Goal: Task Accomplishment & Management: Use online tool/utility

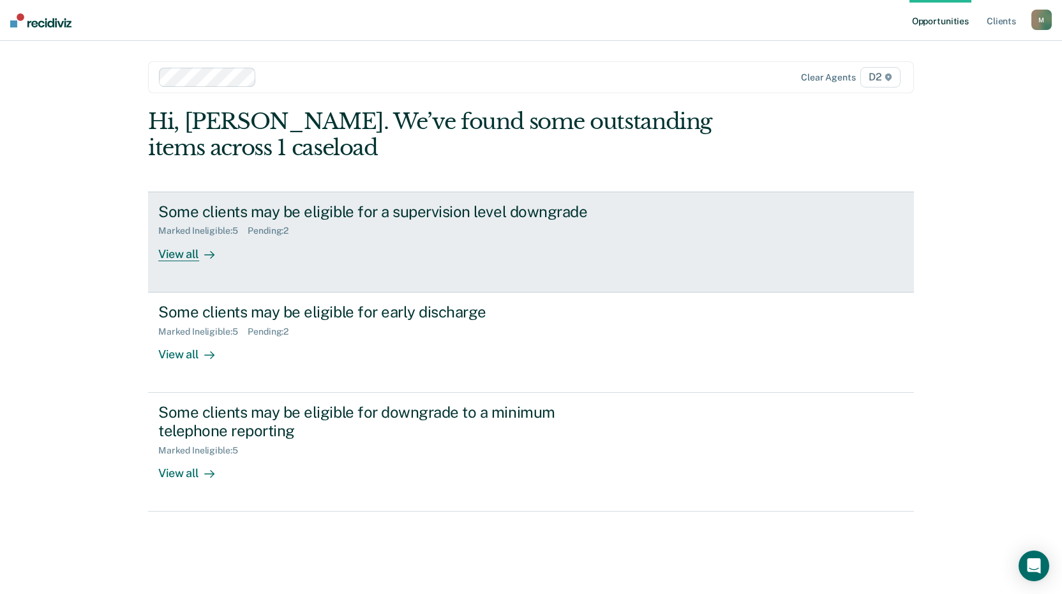
click at [182, 258] on div "View all" at bounding box center [193, 248] width 71 height 25
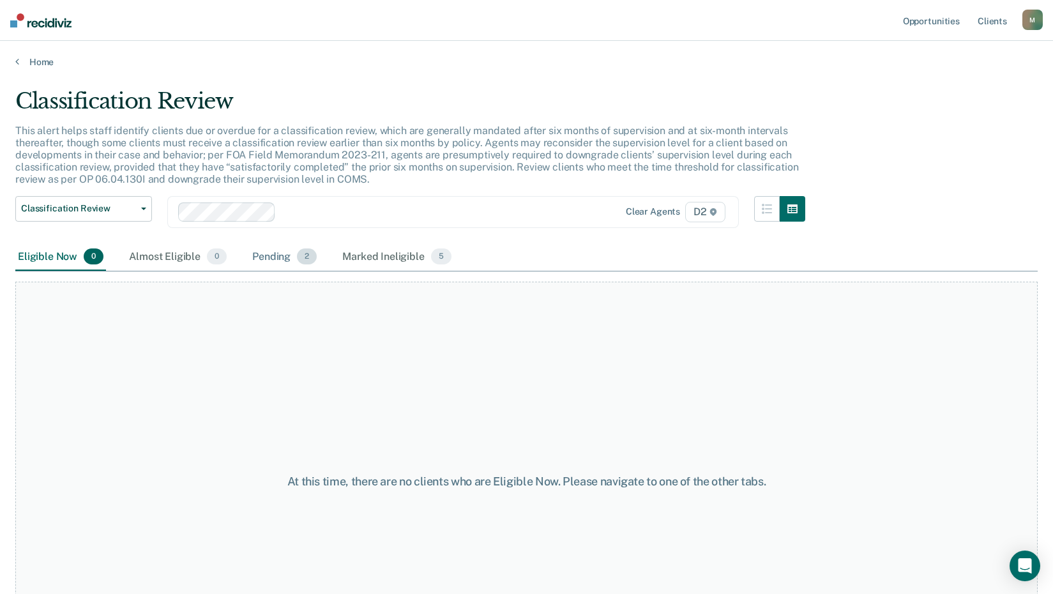
click at [267, 256] on div "Pending 2" at bounding box center [285, 257] width 70 height 28
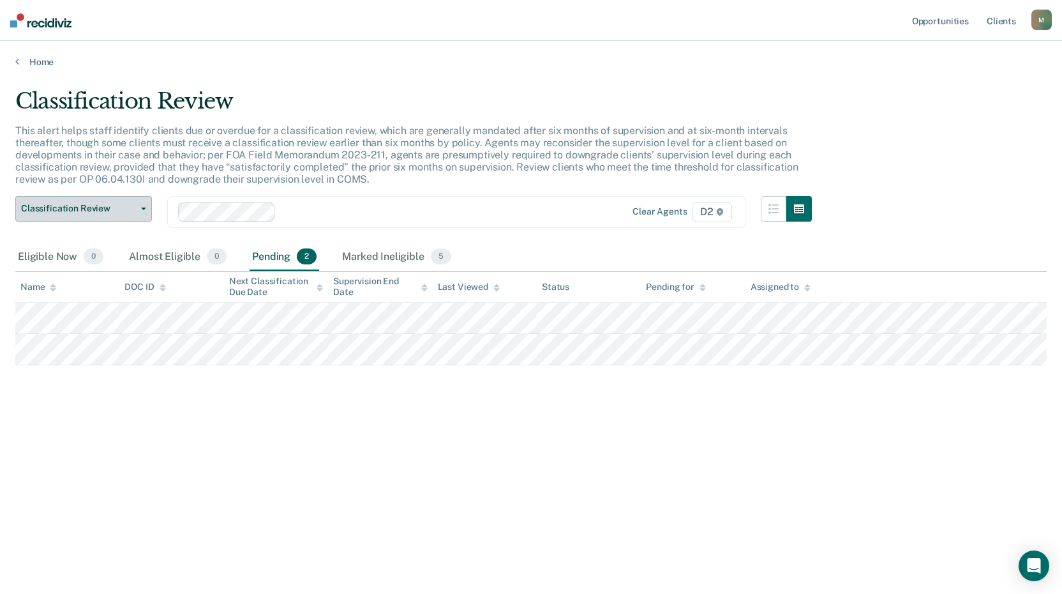
click at [85, 204] on span "Classification Review" at bounding box center [78, 208] width 115 height 11
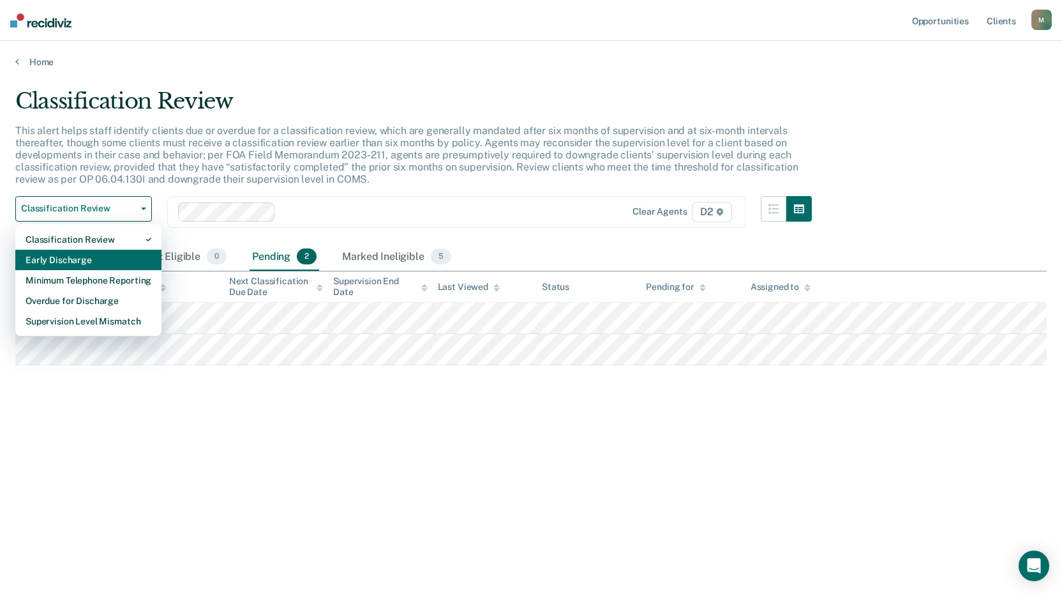
click at [92, 262] on div "Early Discharge" at bounding box center [89, 260] width 126 height 20
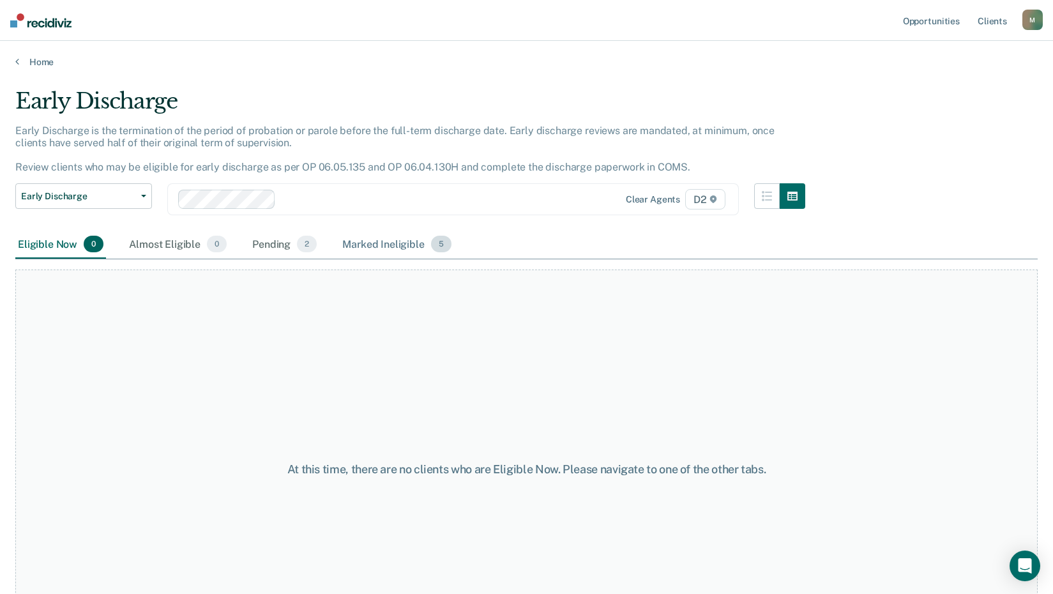
click at [378, 243] on div "Marked Ineligible 5" at bounding box center [397, 244] width 114 height 28
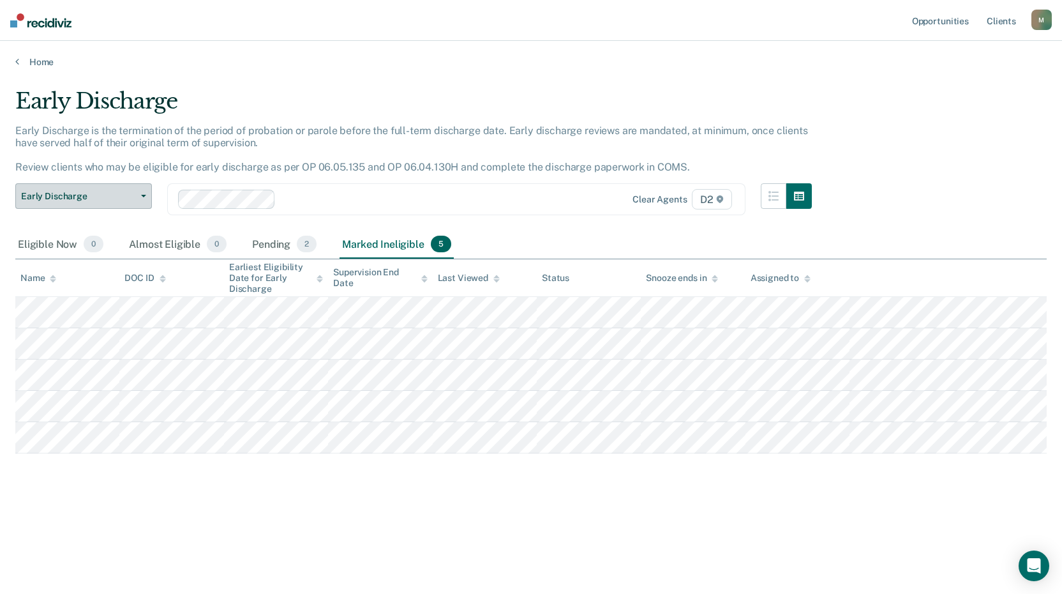
click at [58, 197] on span "Early Discharge" at bounding box center [78, 196] width 115 height 11
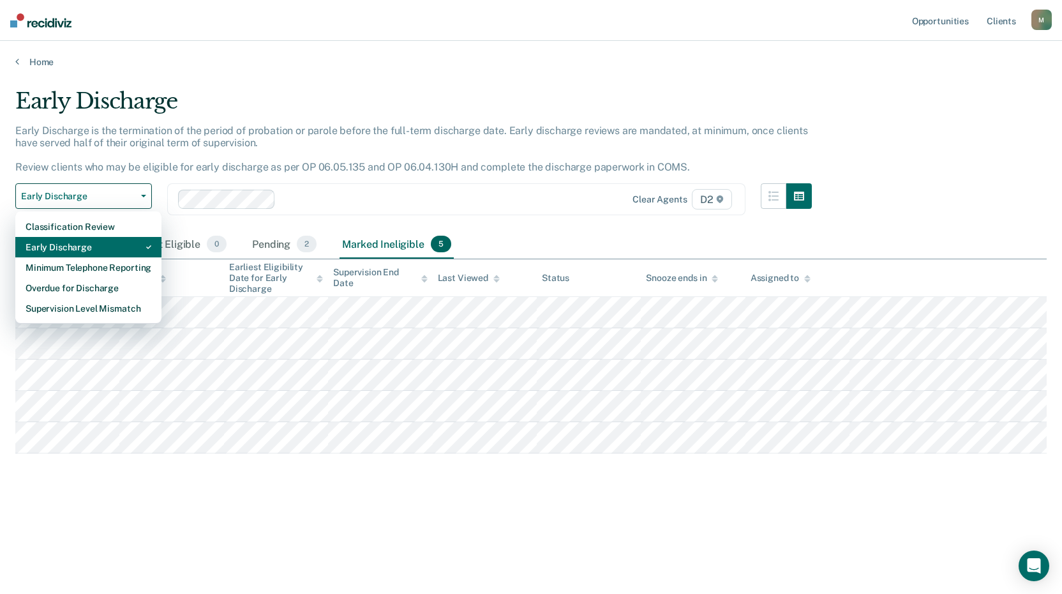
click at [68, 248] on div "Early Discharge" at bounding box center [89, 247] width 126 height 20
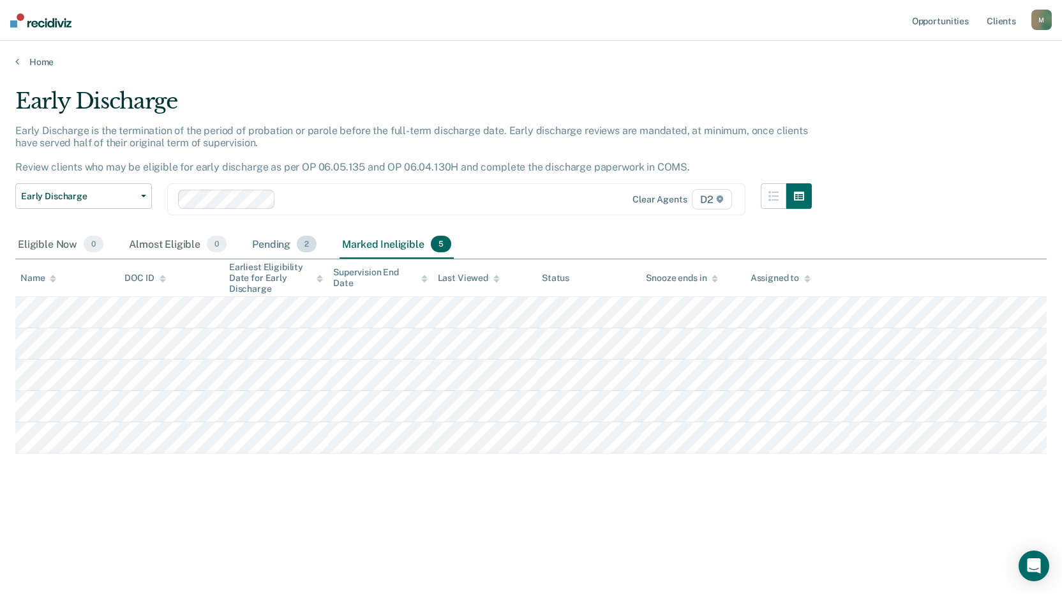
click at [266, 243] on div "Pending 2" at bounding box center [285, 244] width 70 height 28
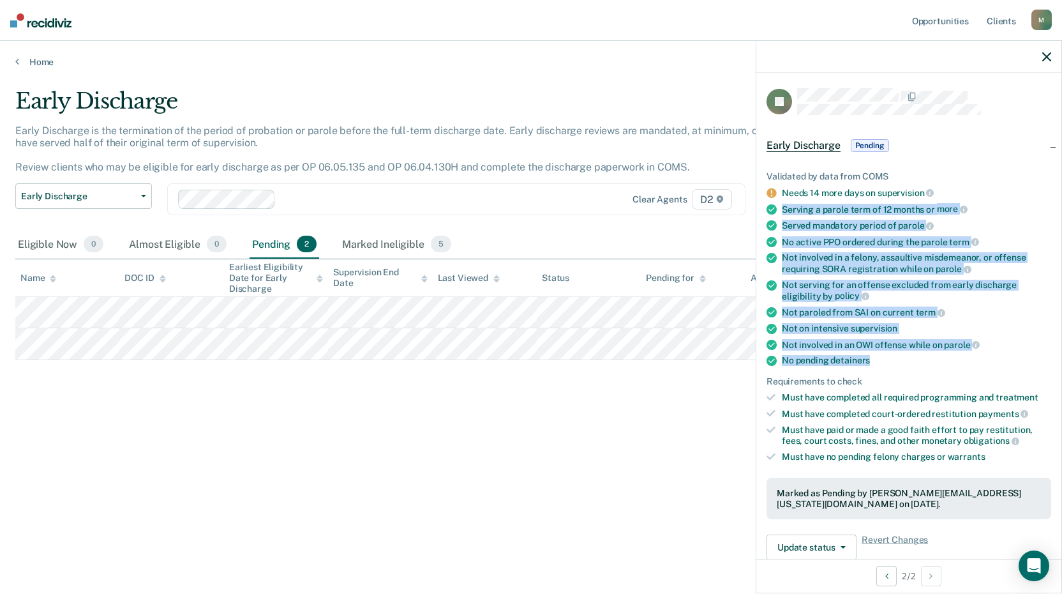
drag, startPoint x: 871, startPoint y: 357, endPoint x: 772, endPoint y: 209, distance: 177.6
click at [772, 209] on ul "Validated by data from COMS Needs 14 more days on supervision Serving a parole …" at bounding box center [909, 316] width 285 height 291
drag, startPoint x: 772, startPoint y: 209, endPoint x: 834, endPoint y: 202, distance: 61.7
copy ul "Serving a parole term of 12 months or more Served mandatory period of parole No…"
click at [1049, 54] on icon "button" at bounding box center [1046, 56] width 9 height 9
